Goal: Task Accomplishment & Management: Use online tool/utility

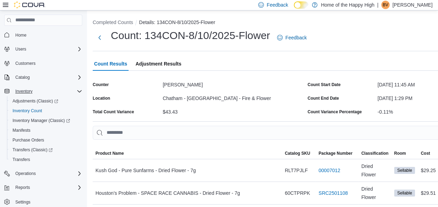
click at [77, 90] on icon "Complex example" at bounding box center [79, 91] width 4 height 2
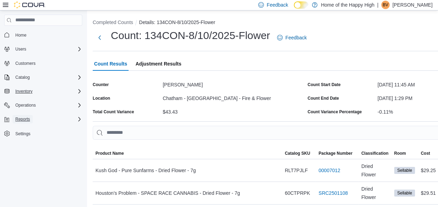
click at [30, 118] on button "Reports" at bounding box center [23, 119] width 20 height 8
click at [27, 147] on link "Reports" at bounding box center [20, 148] width 20 height 8
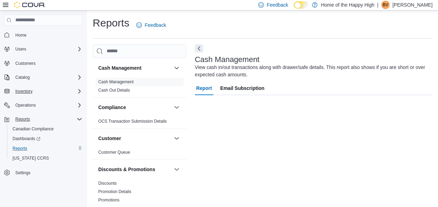
scroll to position [12, 0]
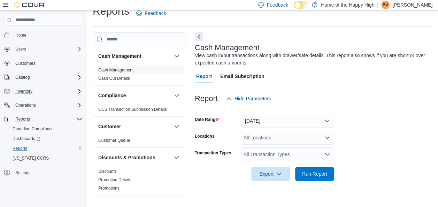
click at [325, 91] on div at bounding box center [314, 87] width 238 height 8
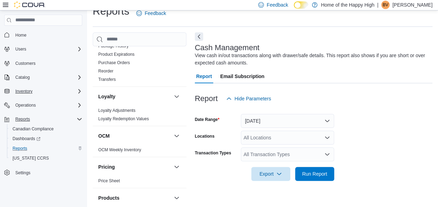
scroll to position [407, 0]
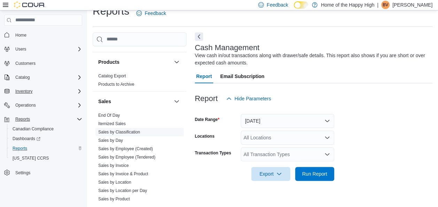
click at [130, 130] on link "Sales by Classification" at bounding box center [119, 132] width 42 height 5
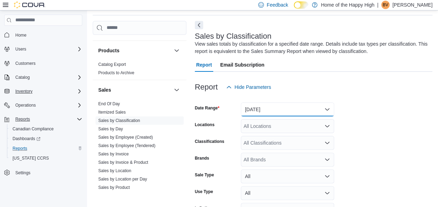
click at [264, 107] on button "[DATE]" at bounding box center [287, 110] width 93 height 14
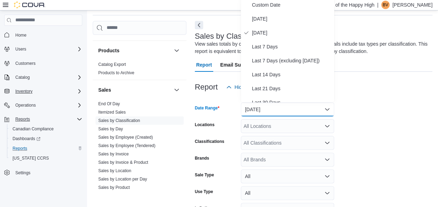
scroll to position [21, 0]
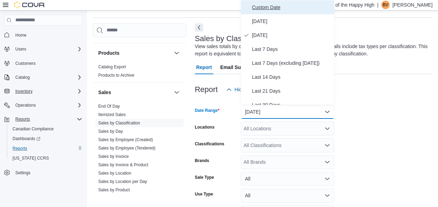
click at [273, 9] on span "Custom Date" at bounding box center [292, 7] width 80 height 8
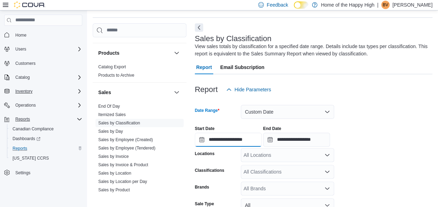
click at [217, 135] on input "**********" at bounding box center [228, 140] width 67 height 14
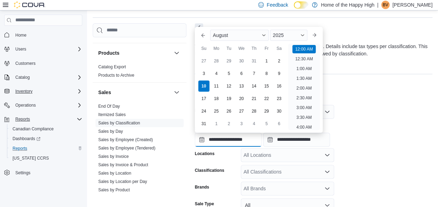
scroll to position [22, 0]
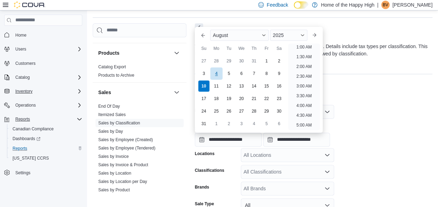
click at [215, 73] on div "4" at bounding box center [216, 73] width 12 height 12
type input "**********"
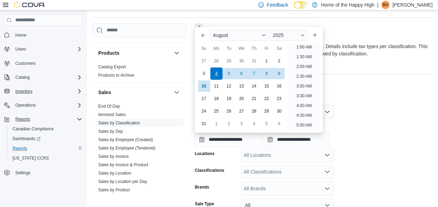
scroll to position [1, 0]
click at [257, 152] on div "All Locations" at bounding box center [287, 155] width 93 height 14
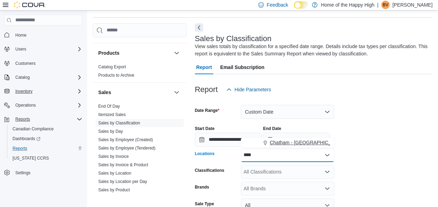
type input "****"
click at [283, 142] on span "Chatham - [GEOGRAPHIC_DATA] - Fire & Flower" at bounding box center [324, 142] width 108 height 7
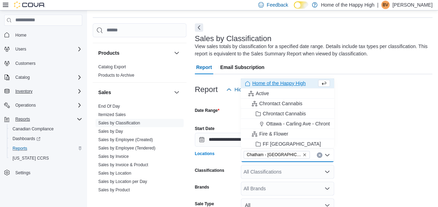
click at [272, 173] on div "All Classifications" at bounding box center [287, 172] width 93 height 14
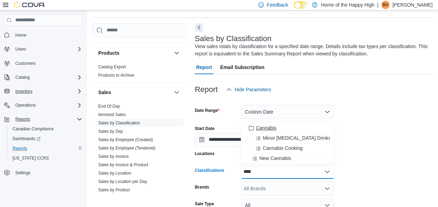
type input "****"
click at [272, 125] on span "Cannabis" at bounding box center [266, 127] width 21 height 7
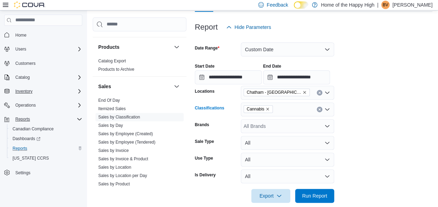
scroll to position [93, 0]
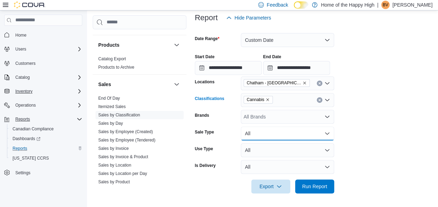
click at [272, 135] on button "All" at bounding box center [287, 134] width 93 height 14
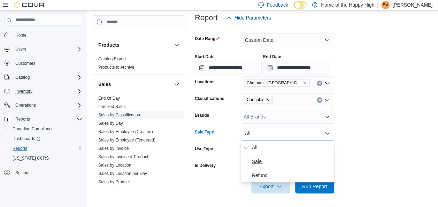
drag, startPoint x: 272, startPoint y: 135, endPoint x: 283, endPoint y: 163, distance: 30.7
click at [283, 163] on body "Feedback Dark Mode Home of the Happy High | BV [PERSON_NAME] Home Users Custome…" at bounding box center [219, 57] width 438 height 300
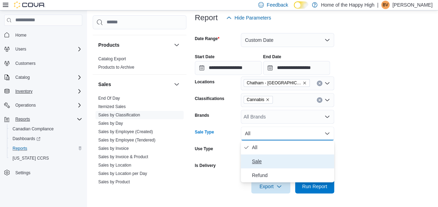
click at [260, 160] on span "Sale" at bounding box center [292, 161] width 80 height 8
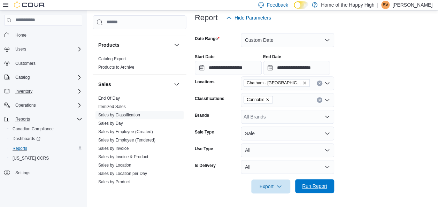
click at [326, 188] on span "Run Report" at bounding box center [314, 186] width 25 height 7
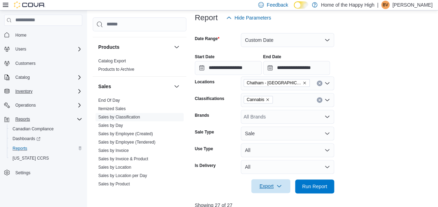
click at [278, 189] on span "Export" at bounding box center [271, 186] width 31 height 14
click at [263, 144] on span "Export to Excel" at bounding box center [271, 145] width 31 height 6
click at [273, 192] on span "Export" at bounding box center [271, 186] width 31 height 14
click at [278, 146] on span "Export to Excel" at bounding box center [271, 145] width 31 height 6
click at [305, 187] on span "Run Report" at bounding box center [314, 186] width 25 height 7
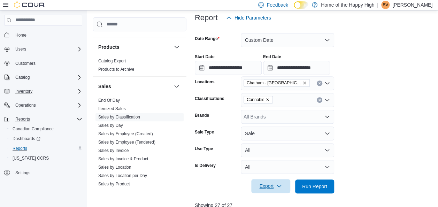
click at [265, 187] on span "Export" at bounding box center [271, 186] width 31 height 14
click at [273, 139] on button "Export to Excel" at bounding box center [272, 145] width 40 height 14
click at [122, 165] on link "Sales by Location" at bounding box center [114, 167] width 33 height 5
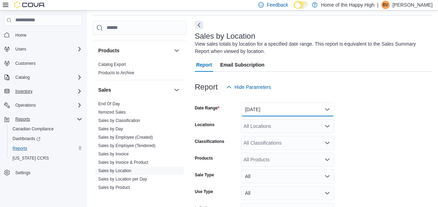
click at [248, 105] on button "[DATE]" at bounding box center [287, 110] width 93 height 14
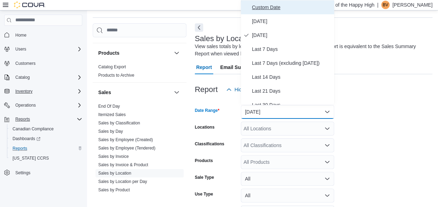
click at [266, 3] on span "Custom Date" at bounding box center [292, 7] width 80 height 8
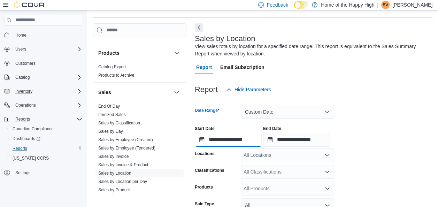
click at [218, 142] on input "**********" at bounding box center [228, 140] width 67 height 14
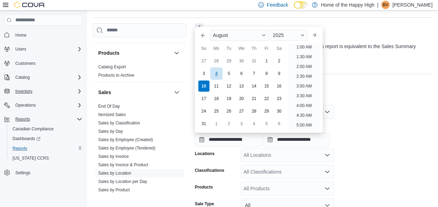
click at [215, 73] on div "4" at bounding box center [216, 73] width 12 height 12
type input "**********"
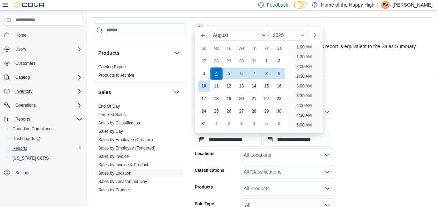
scroll to position [1, 0]
click at [249, 154] on div "All Locations" at bounding box center [287, 155] width 93 height 14
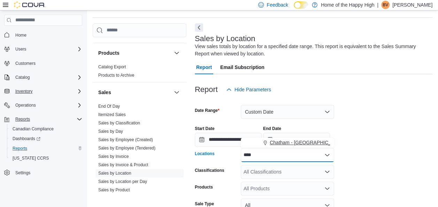
type input "****"
click at [272, 144] on span "Chatham - [GEOGRAPHIC_DATA] - Fire & Flower" at bounding box center [324, 142] width 108 height 7
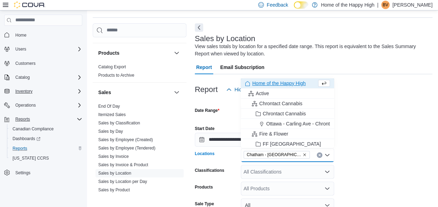
click at [253, 179] on form "**********" at bounding box center [314, 181] width 238 height 169
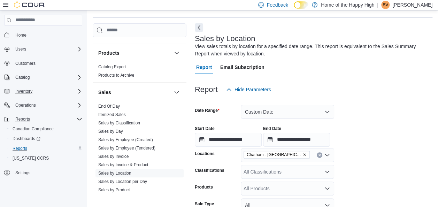
click at [258, 173] on div "All Classifications" at bounding box center [287, 172] width 93 height 14
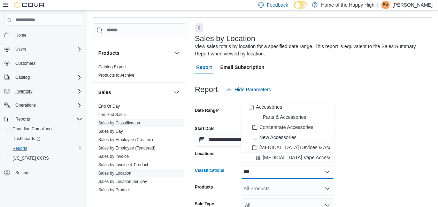
type input "***"
click at [119, 122] on link "Sales by Classification" at bounding box center [119, 123] width 42 height 5
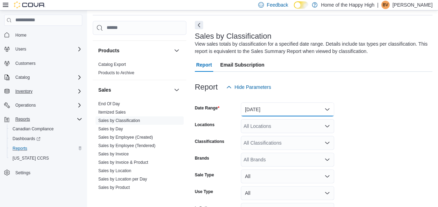
click at [283, 112] on button "[DATE]" at bounding box center [287, 110] width 93 height 14
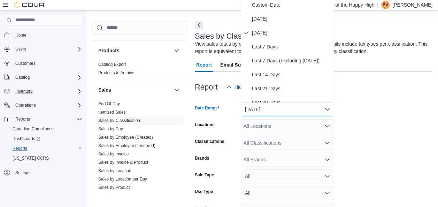
scroll to position [21, 0]
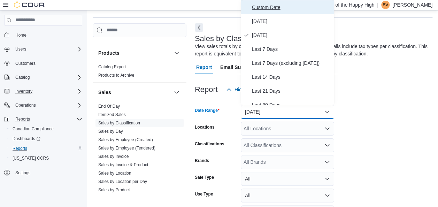
click at [274, 10] on span "Custom Date" at bounding box center [292, 7] width 80 height 8
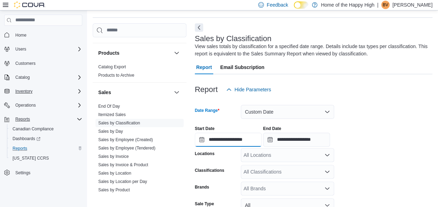
click at [209, 136] on input "**********" at bounding box center [228, 140] width 67 height 14
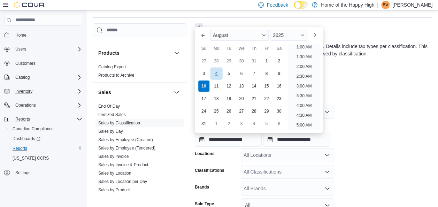
click at [216, 73] on div "4" at bounding box center [216, 73] width 12 height 12
type input "**********"
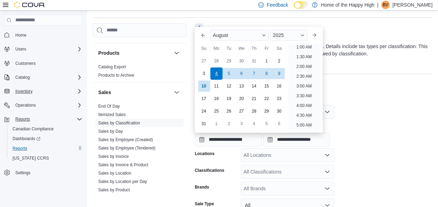
scroll to position [1, 0]
click at [255, 159] on div "All Locations" at bounding box center [287, 155] width 93 height 14
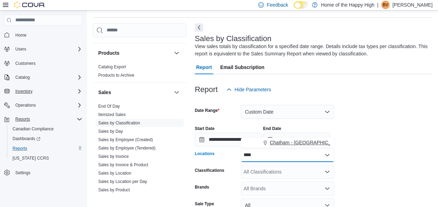
type input "****"
click at [275, 138] on button "Chatham - [GEOGRAPHIC_DATA] - Fire & Flower" at bounding box center [287, 143] width 93 height 10
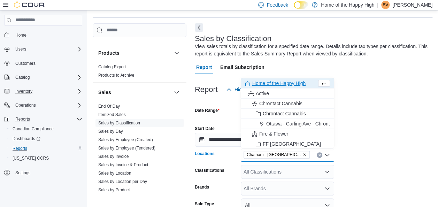
click at [256, 169] on div "All Classifications" at bounding box center [287, 172] width 93 height 14
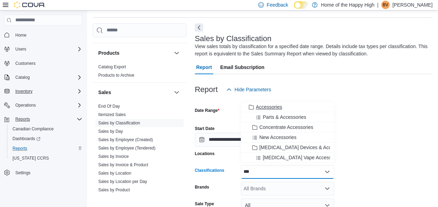
type input "***"
click at [267, 106] on span "Accessories" at bounding box center [269, 107] width 26 height 7
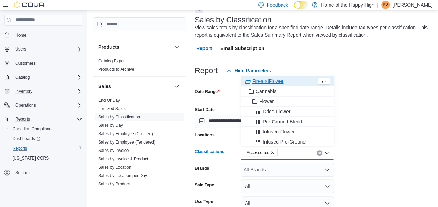
scroll to position [93, 0]
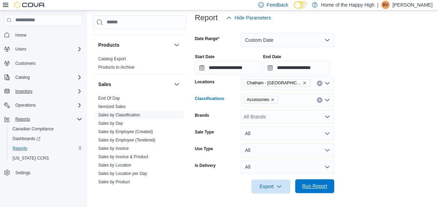
click at [318, 184] on span "Run Report" at bounding box center [314, 186] width 25 height 7
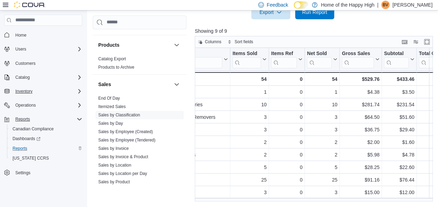
scroll to position [0, 52]
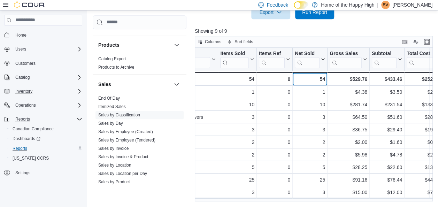
click at [304, 76] on div "54" at bounding box center [310, 79] width 30 height 8
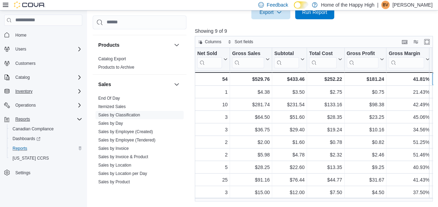
scroll to position [0, 198]
